Goal: Task Accomplishment & Management: Manage account settings

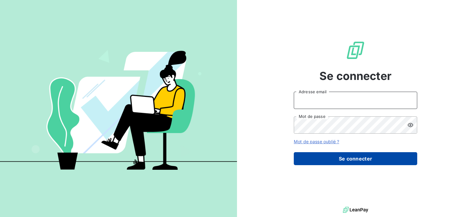
type input "[EMAIL_ADDRESS][DOMAIN_NAME]"
click at [341, 157] on button "Se connecter" at bounding box center [355, 158] width 123 height 13
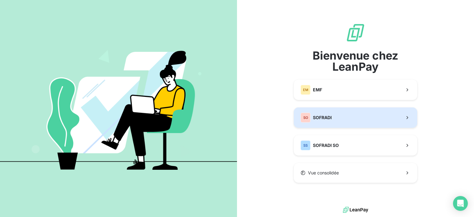
click at [346, 122] on button "SO SOFRADI" at bounding box center [355, 117] width 123 height 20
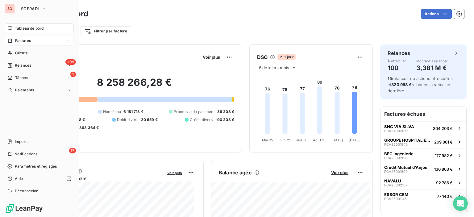
click at [41, 42] on div "Factures" at bounding box center [39, 41] width 69 height 10
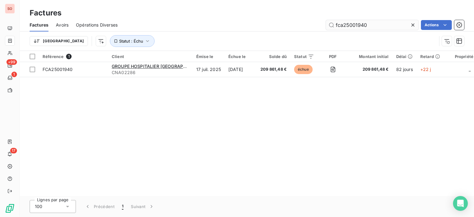
drag, startPoint x: 384, startPoint y: 23, endPoint x: 356, endPoint y: 23, distance: 28.4
click at [356, 23] on input "fca25001940" at bounding box center [372, 25] width 93 height 10
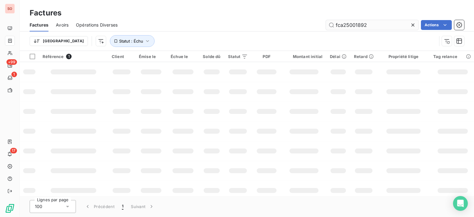
type input "fca25001892"
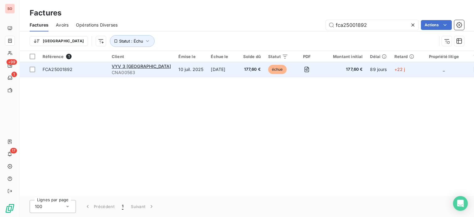
click at [175, 70] on td "10 juil. 2025" at bounding box center [191, 69] width 32 height 15
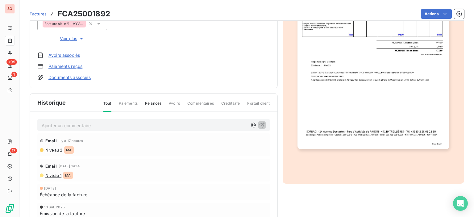
scroll to position [154, 0]
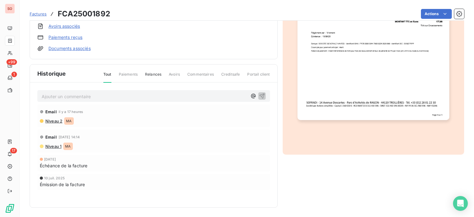
click at [125, 99] on p "Ajouter un commentaire ﻿" at bounding box center [145, 97] width 206 height 8
click at [110, 96] on span "JC 07/10 reçu @de Mr [PERSON_NAME], fais suivre à sa compta" at bounding box center [109, 95] width 135 height 5
click at [261, 94] on icon "button" at bounding box center [262, 96] width 6 height 6
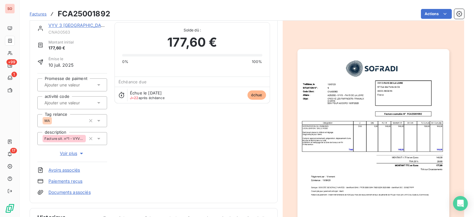
scroll to position [0, 0]
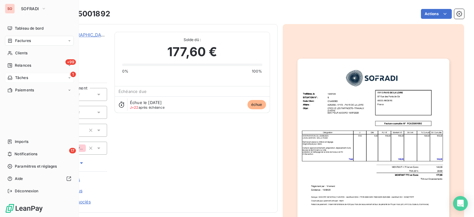
click at [23, 77] on span "Tâches" at bounding box center [21, 78] width 13 height 6
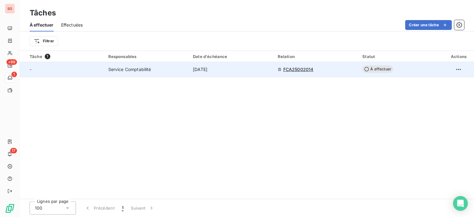
click at [154, 75] on td "Service Comptabilité" at bounding box center [147, 69] width 85 height 15
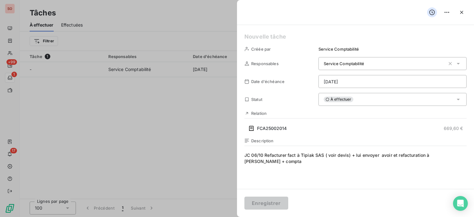
click at [149, 107] on div at bounding box center [237, 108] width 474 height 217
click at [451, 94] on div "À effectuer" at bounding box center [393, 99] width 148 height 13
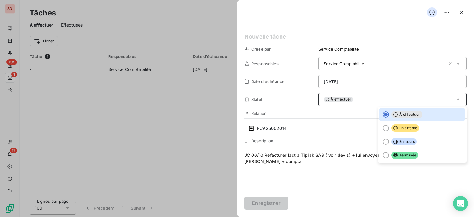
click at [153, 150] on div at bounding box center [237, 108] width 474 height 217
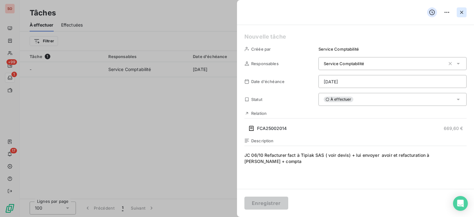
click at [462, 12] on icon "button" at bounding box center [461, 12] width 3 height 3
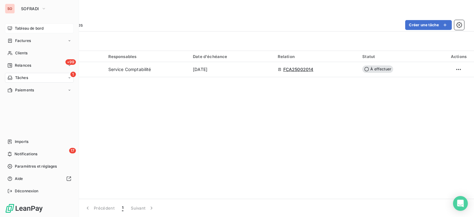
click at [28, 26] on span "Tableau de bord" at bounding box center [29, 29] width 29 height 6
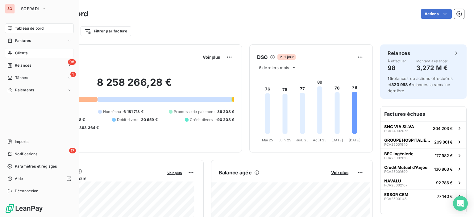
click at [14, 50] on div "Clients" at bounding box center [39, 53] width 69 height 10
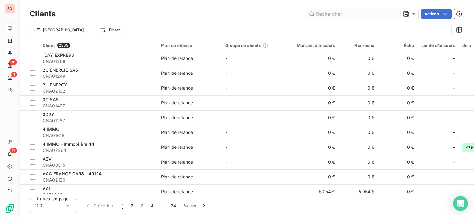
click at [370, 15] on input "text" at bounding box center [352, 14] width 93 height 10
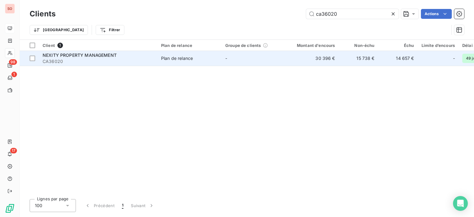
type input "ca36020"
drag, startPoint x: 202, startPoint y: 54, endPoint x: 198, endPoint y: 54, distance: 3.7
click at [202, 54] on td "Plan de relance" at bounding box center [189, 58] width 64 height 15
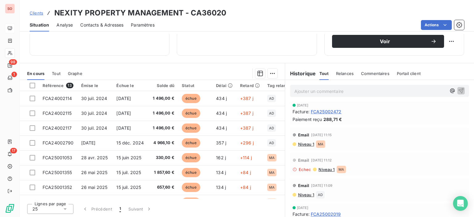
scroll to position [216, 0]
click at [306, 141] on span "Niveau 1" at bounding box center [306, 142] width 17 height 5
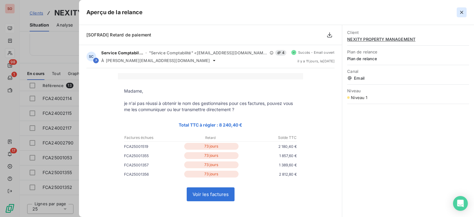
click at [459, 9] on icon "button" at bounding box center [462, 12] width 6 height 6
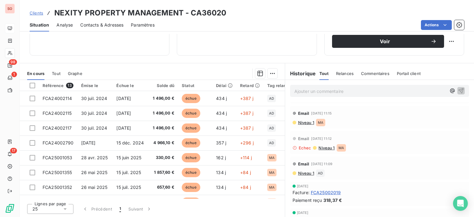
scroll to position [247, 0]
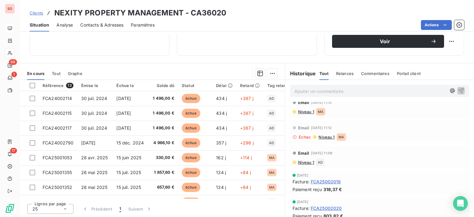
click at [310, 164] on span "Niveau 1" at bounding box center [306, 162] width 17 height 5
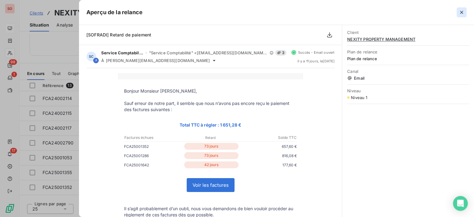
click at [461, 14] on icon "button" at bounding box center [462, 12] width 6 height 6
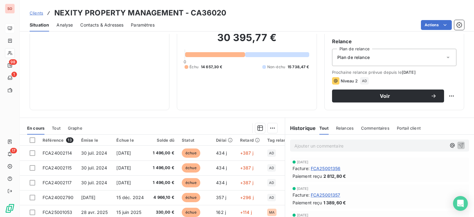
scroll to position [16, 0]
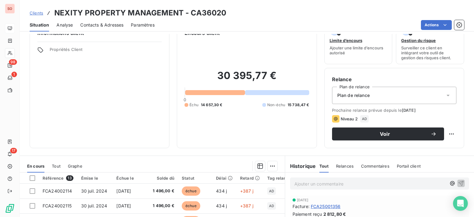
click at [116, 23] on span "Contacts & Adresses" at bounding box center [101, 25] width 43 height 6
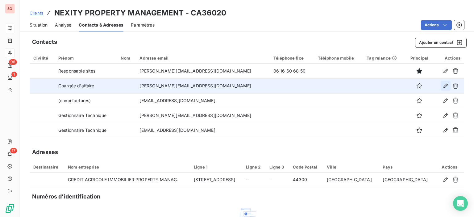
click at [441, 85] on button "button" at bounding box center [446, 86] width 10 height 10
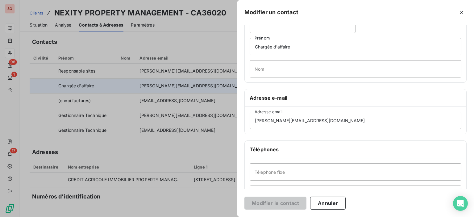
scroll to position [62, 0]
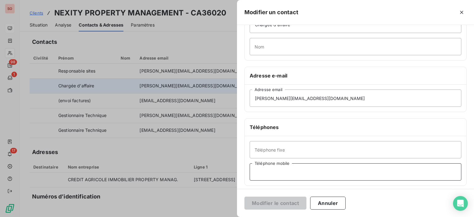
drag, startPoint x: 281, startPoint y: 143, endPoint x: 272, endPoint y: 171, distance: 29.7
paste input "6 14 58 28 77"
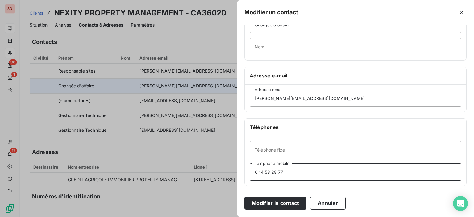
click at [256, 173] on input "6 14 58 28 77" at bounding box center [356, 171] width 212 height 17
type input "06 14 58 28 77"
click at [263, 198] on button "Modifier le contact" at bounding box center [275, 203] width 62 height 13
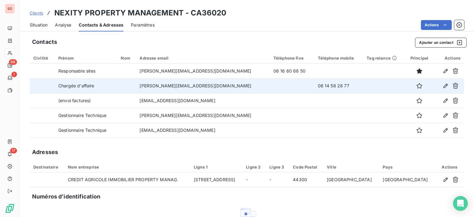
click at [39, 21] on div "Situation" at bounding box center [39, 25] width 18 height 13
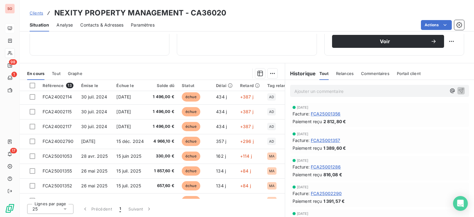
scroll to position [0, 0]
